Goal: Transaction & Acquisition: Subscribe to service/newsletter

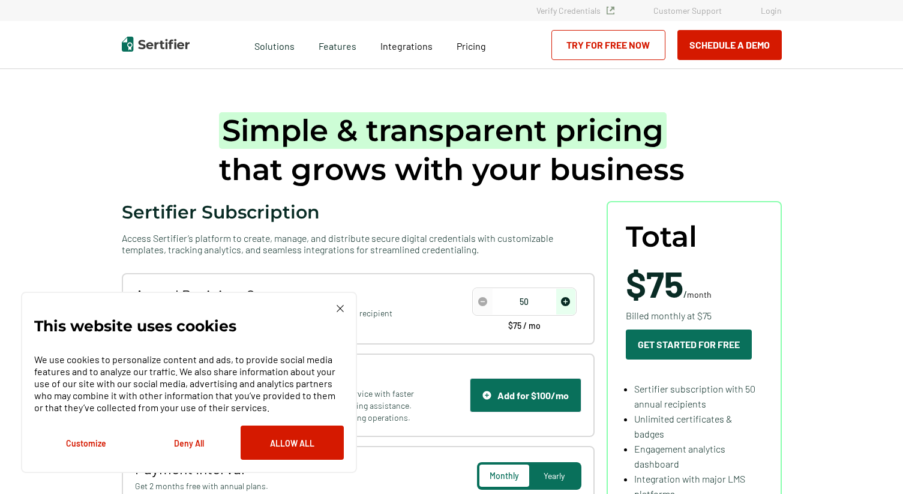
click at [339, 303] on div "This website uses cookies We use cookies to personalize content and ads, to pro…" at bounding box center [189, 381] width 336 height 181
click at [338, 306] on img at bounding box center [339, 308] width 7 height 7
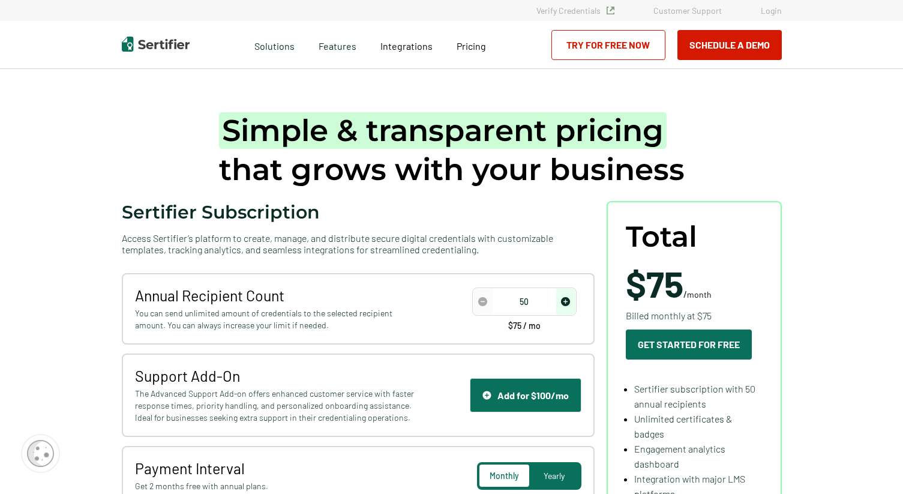
click at [485, 300] on img "decrease number" at bounding box center [482, 301] width 9 height 9
click at [570, 303] on img "increase number" at bounding box center [565, 301] width 9 height 9
type input "150"
click at [570, 303] on img "increase number" at bounding box center [565, 301] width 9 height 9
click at [465, 42] on span "Pricing" at bounding box center [470, 45] width 29 height 11
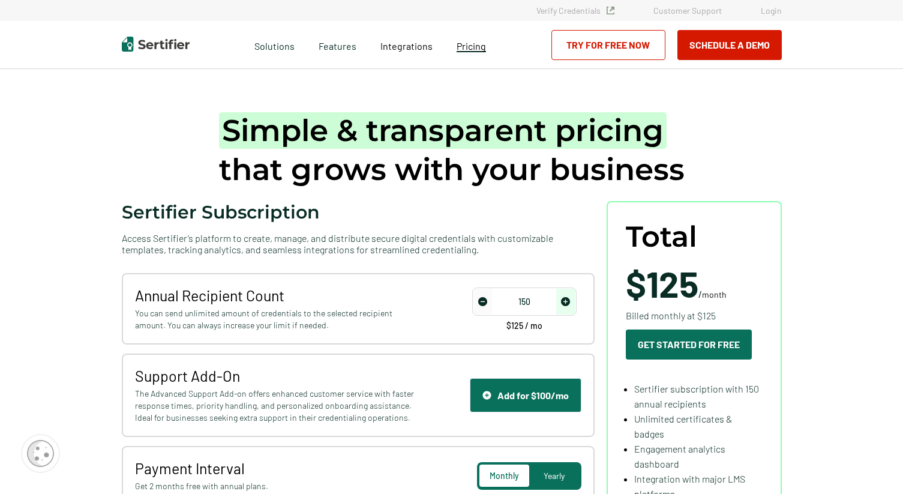
click at [464, 46] on span "Pricing" at bounding box center [470, 45] width 29 height 11
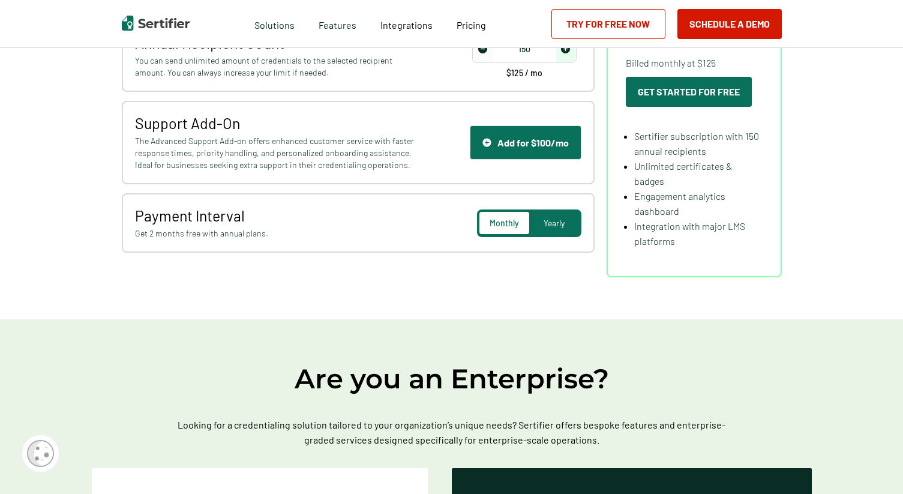
scroll to position [254, 0]
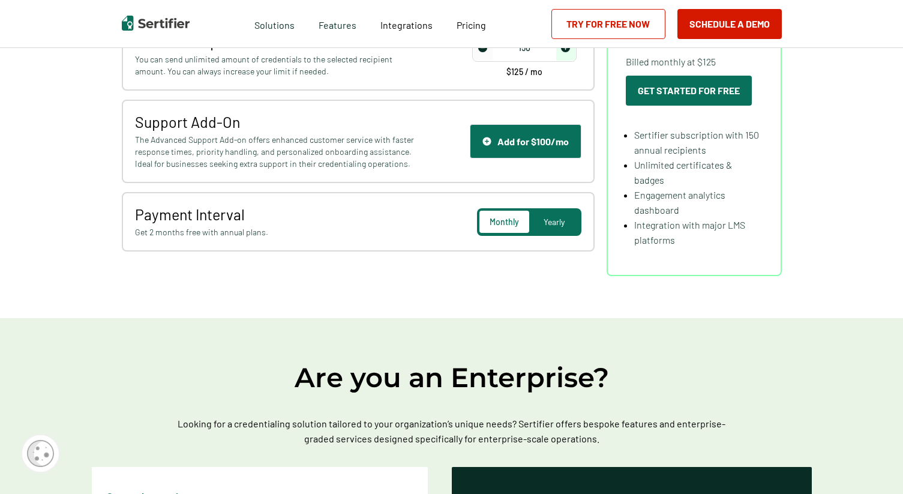
click at [592, 35] on link "Try for Free Now" at bounding box center [608, 24] width 114 height 30
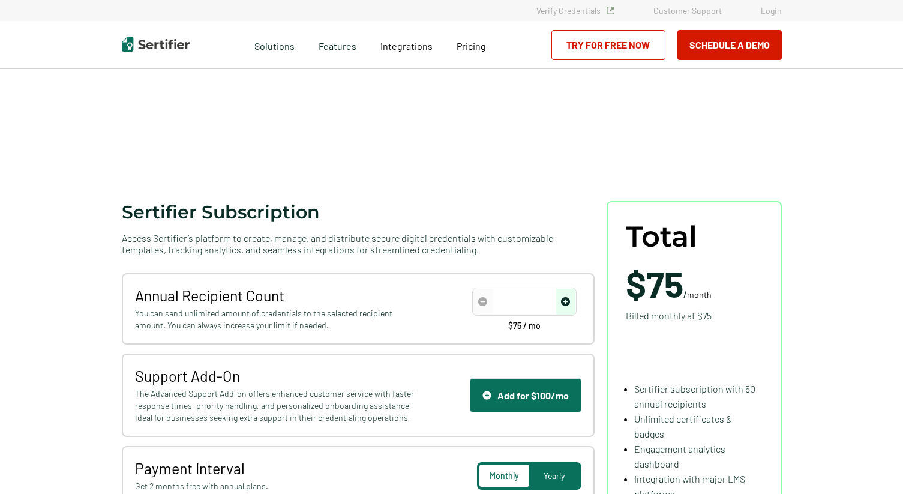
scroll to position [254, 0]
